Goal: Information Seeking & Learning: Learn about a topic

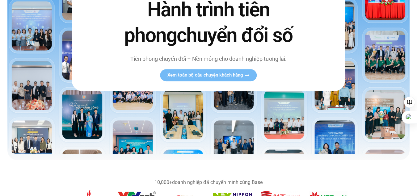
scroll to position [62, 0]
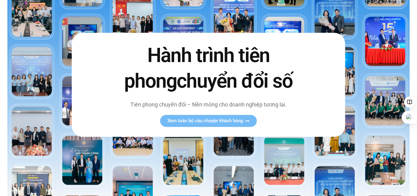
click at [87, 152] on img at bounding box center [208, 82] width 403 height 237
click at [227, 119] on span "Xem toàn bộ câu chuyện khách hàng" at bounding box center [206, 121] width 76 height 5
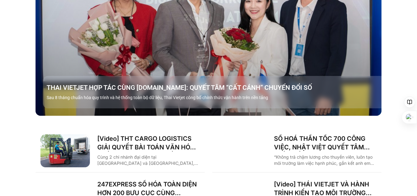
scroll to position [825, 0]
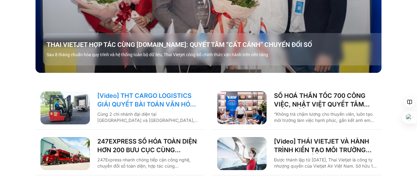
click at [156, 92] on link "[Video] THT CARGO LOGISTICS GIẢI QUYẾT BÀI TOÁN VĂN HÓA NHẰM TĂNG TRƯỞNG BỀN VỮ…" at bounding box center [148, 100] width 103 height 17
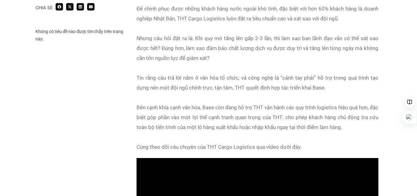
scroll to position [474, 0]
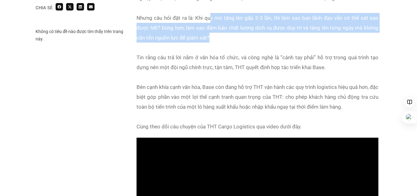
drag, startPoint x: 210, startPoint y: 19, endPoint x: 345, endPoint y: 41, distance: 137.5
click at [345, 41] on div "Nhưng câu hỏi đặt ra là: Khi quy mô tăng lên gấp 2-3 lần, thì làm sao ban lãnh …" at bounding box center [258, 28] width 242 height 30
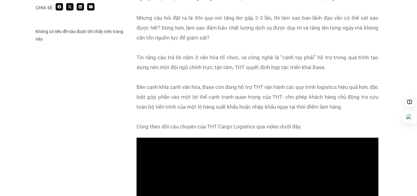
click at [256, 82] on div "Bên cạnh khía cạnh văn hóa, Base còn đang hỗ trợ THT vận hành các quy trình log…" at bounding box center [258, 97] width 242 height 30
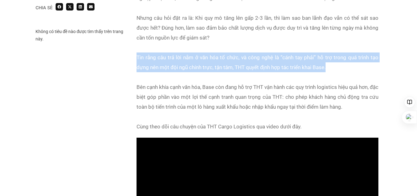
drag, startPoint x: 136, startPoint y: 56, endPoint x: 349, endPoint y: 65, distance: 213.2
click at [349, 65] on div "Cùng 2 chi nhánh đại diện tại Đồng Nai và Bình Dương, THT Cargo Logistics là mộ…" at bounding box center [258, 38] width 248 height 194
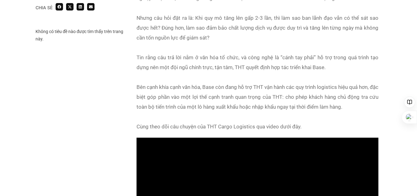
click at [271, 97] on div "Bên cạnh khía cạnh văn hóa, Base còn đang hỗ trợ THT vận hành các quy trình log…" at bounding box center [258, 97] width 242 height 30
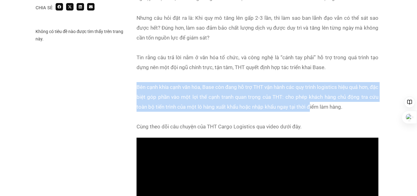
drag, startPoint x: 136, startPoint y: 87, endPoint x: 321, endPoint y: 105, distance: 186.1
click at [321, 105] on div "Cùng 2 chi nhánh đại diện tại Đồng Nai và Bình Dương, THT Cargo Logistics là mộ…" at bounding box center [258, 38] width 248 height 194
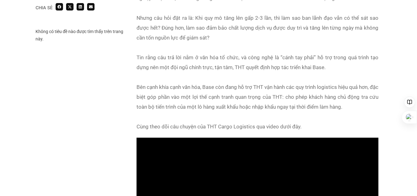
click at [258, 117] on div at bounding box center [258, 117] width 242 height 10
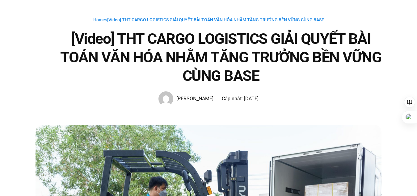
scroll to position [165, 0]
